Goal: Task Accomplishment & Management: Manage account settings

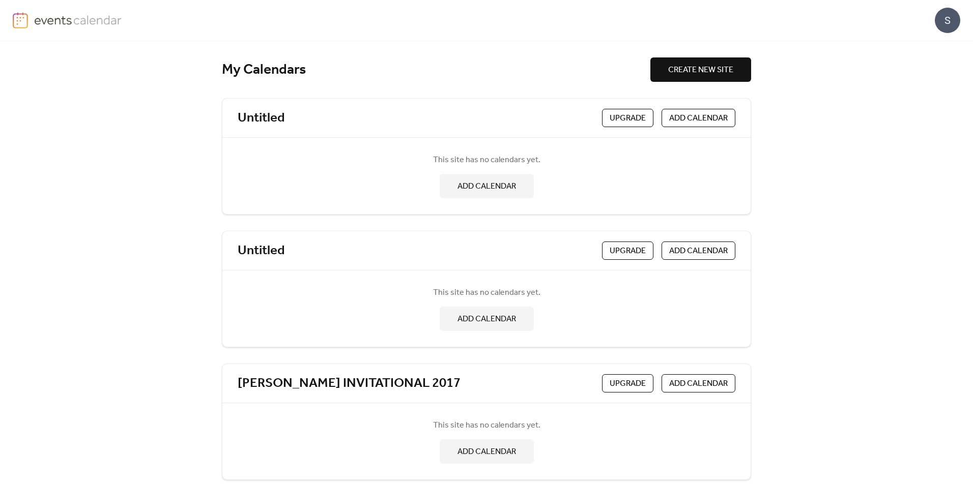
click at [53, 18] on img at bounding box center [78, 19] width 88 height 15
click at [944, 14] on div "S" at bounding box center [946, 20] width 25 height 25
click at [924, 42] on span "Account" at bounding box center [927, 46] width 30 height 12
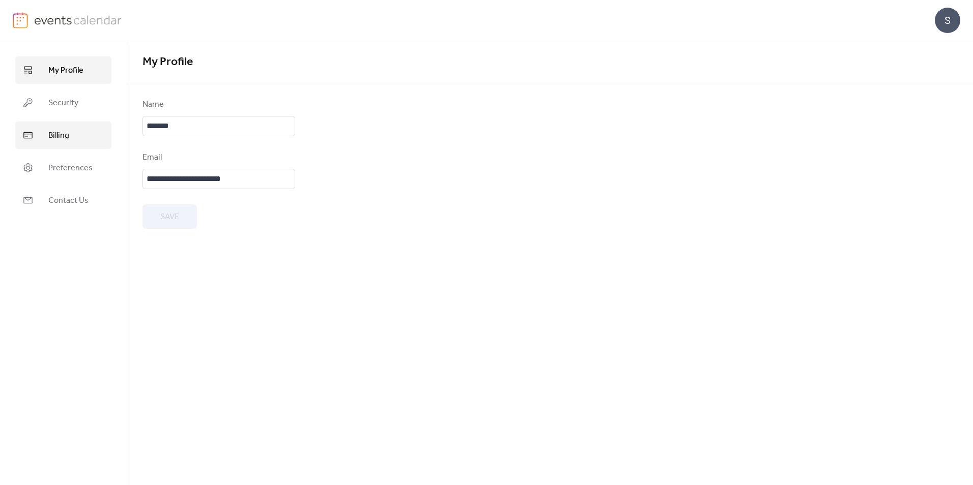
click at [53, 135] on span "Billing" at bounding box center [58, 136] width 21 height 12
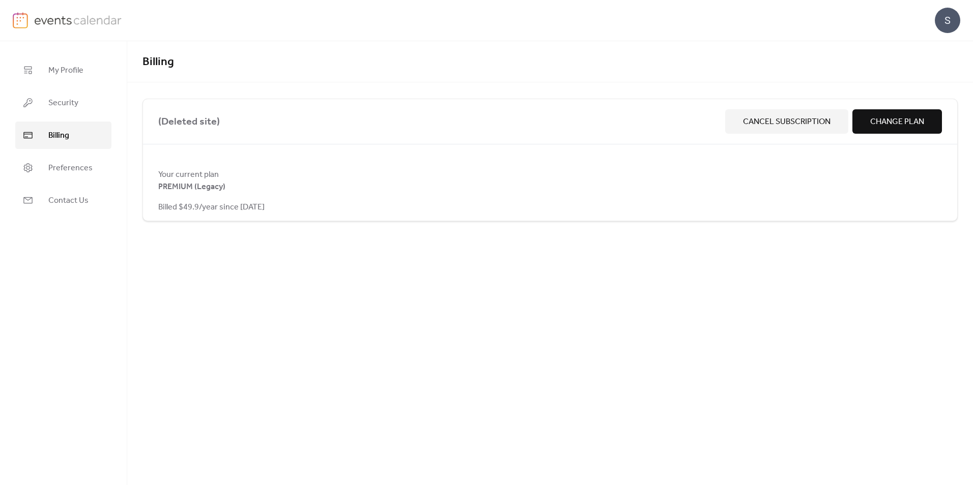
click at [767, 119] on span "Cancel Subscription" at bounding box center [786, 122] width 87 height 12
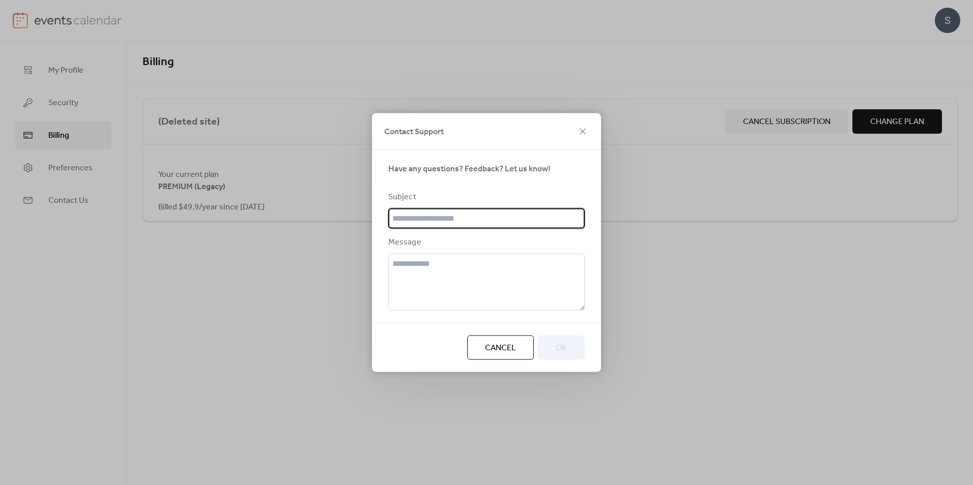
click at [156, 309] on div "Contact Support Have any questions? Feedback? Let us know! Subject Message Canc…" at bounding box center [486, 242] width 973 height 485
